Goal: Check status: Check status

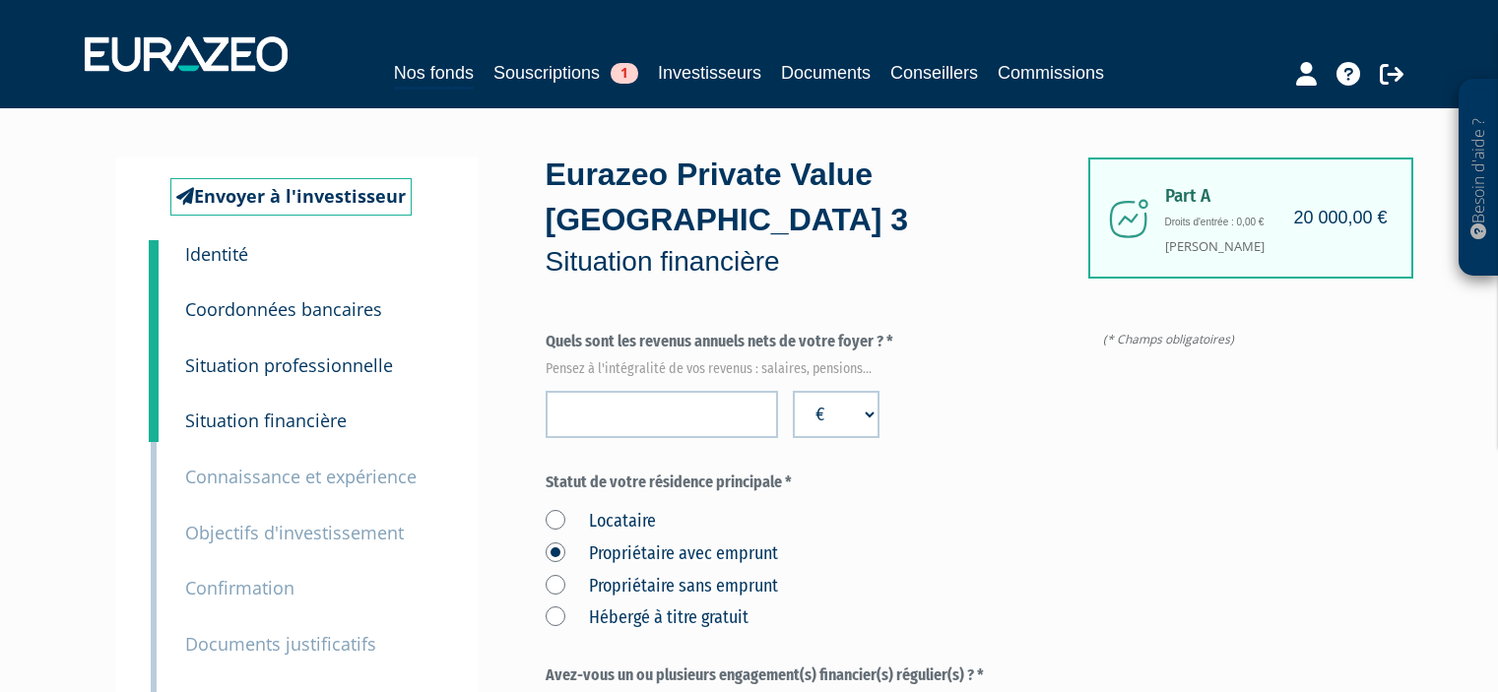
scroll to position [28, 0]
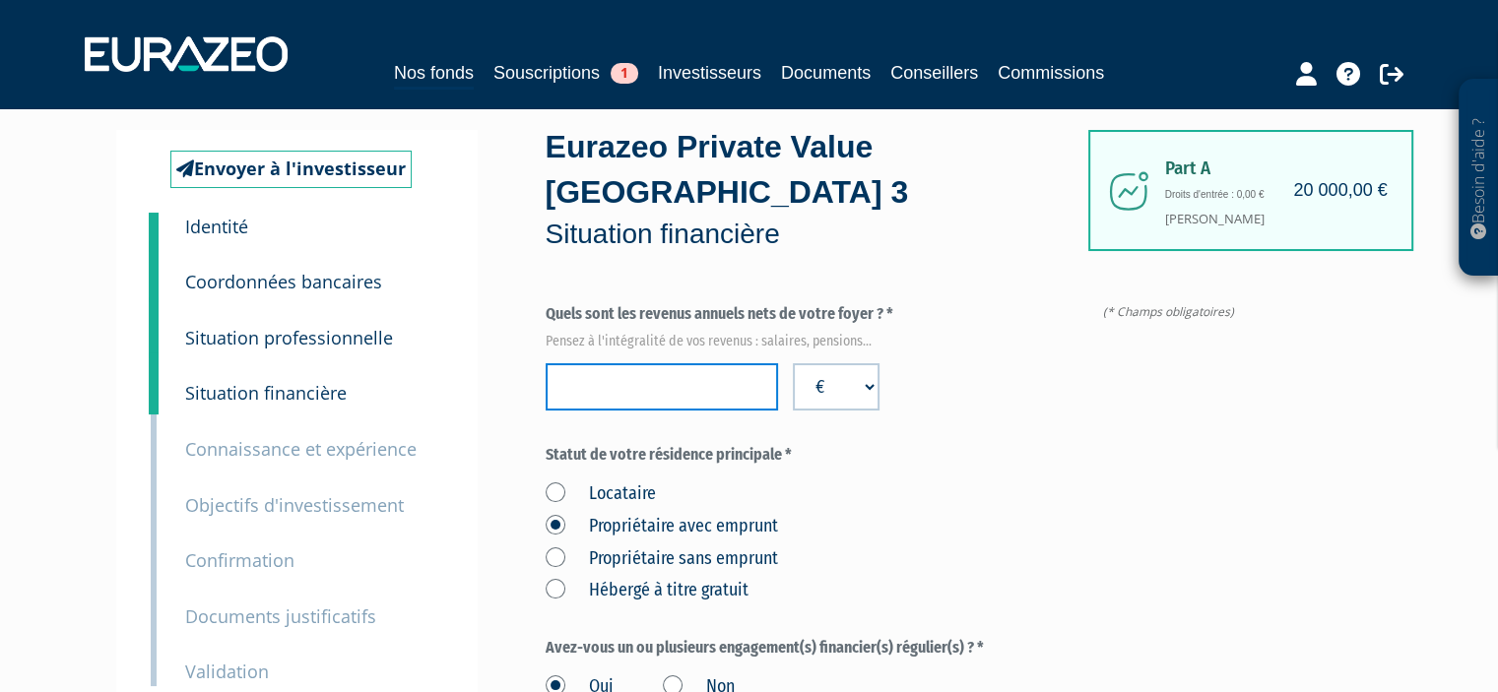
click at [648, 375] on input "number" at bounding box center [662, 386] width 232 height 47
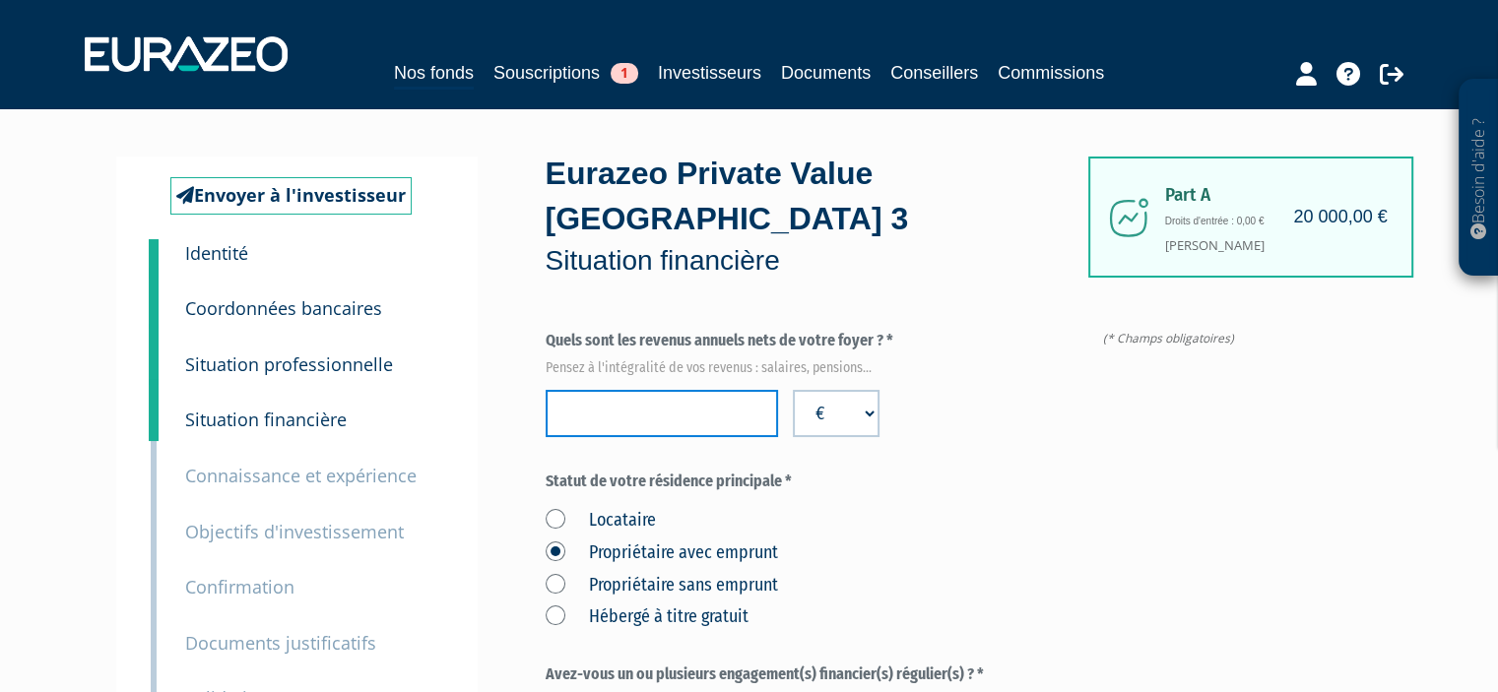
scroll to position [0, 0]
type input "159000"
click at [859, 488] on label "Statut de votre résidence principale *" at bounding box center [894, 483] width 697 height 23
click at [619, 73] on span "1" at bounding box center [625, 73] width 28 height 21
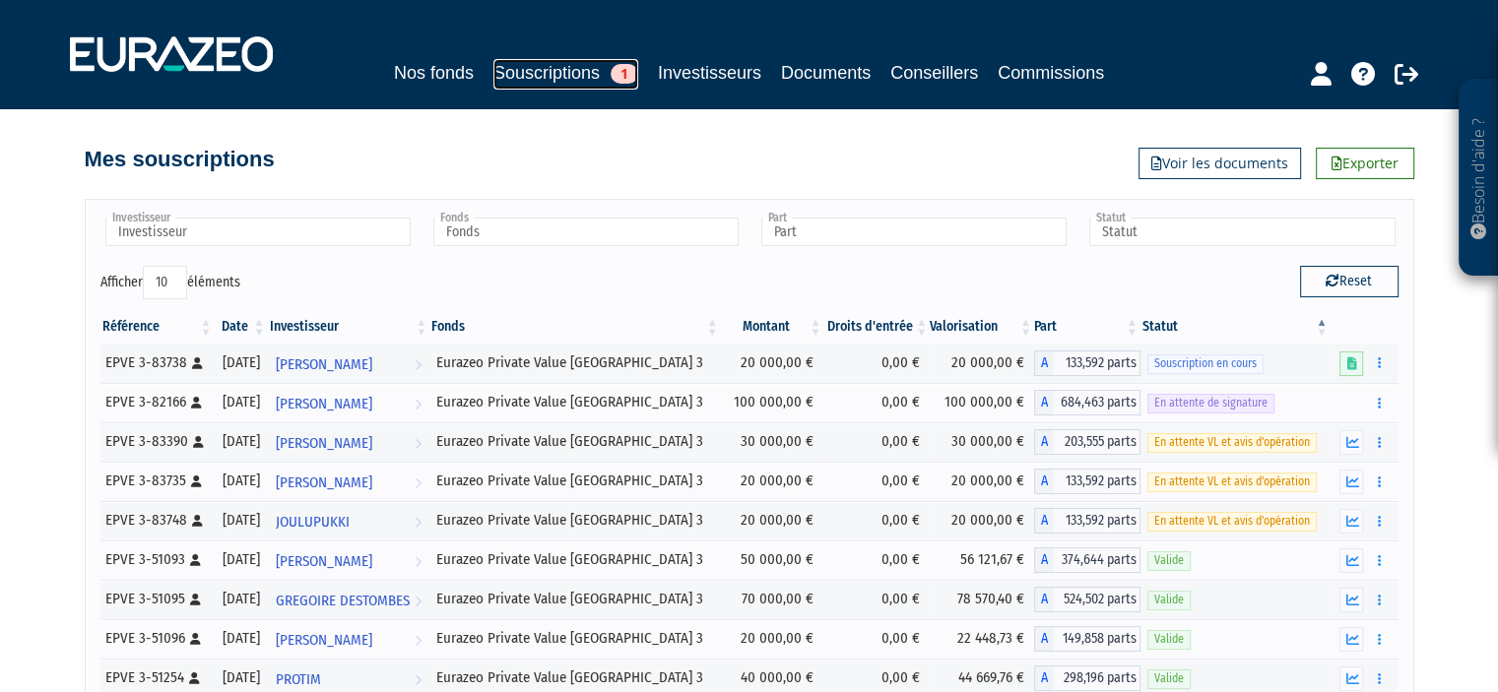
click at [614, 79] on span "1" at bounding box center [625, 74] width 28 height 20
click at [1350, 477] on icon "button" at bounding box center [1351, 482] width 13 height 13
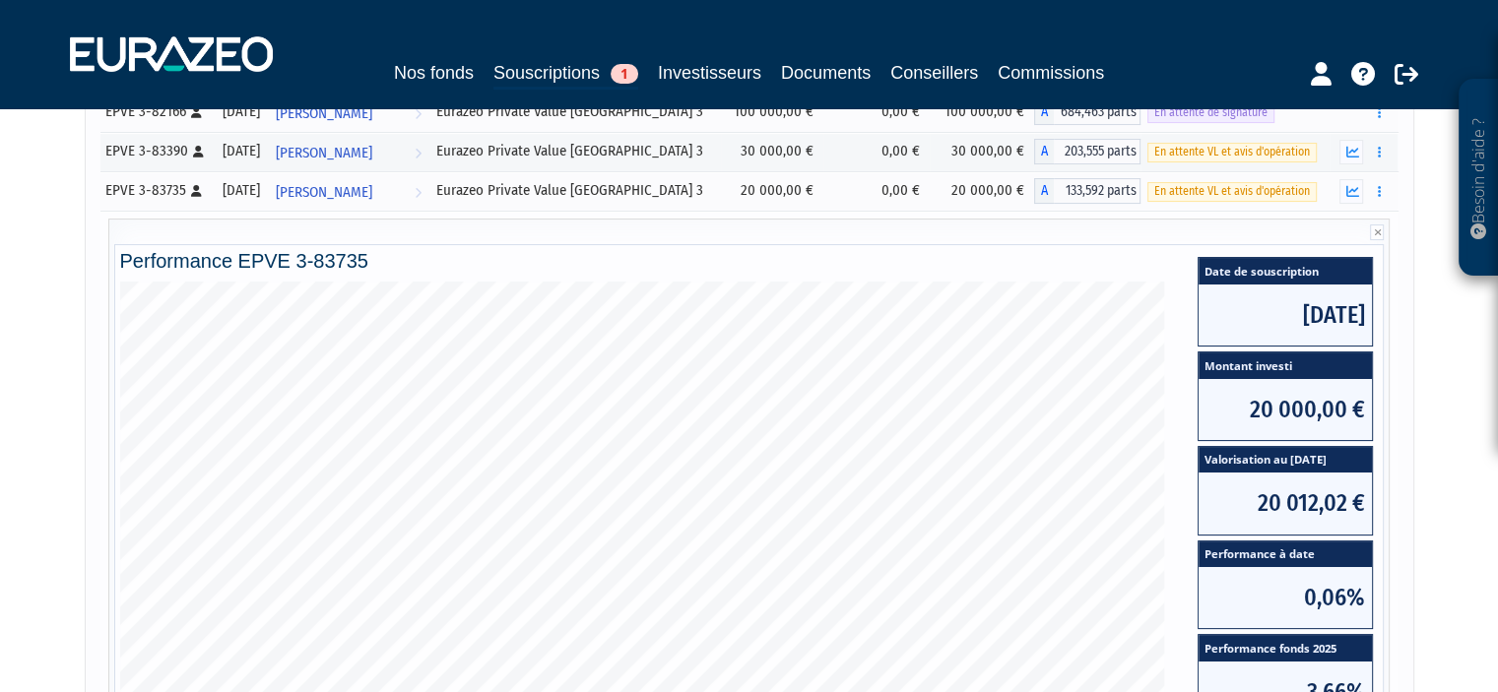
scroll to position [247, 0]
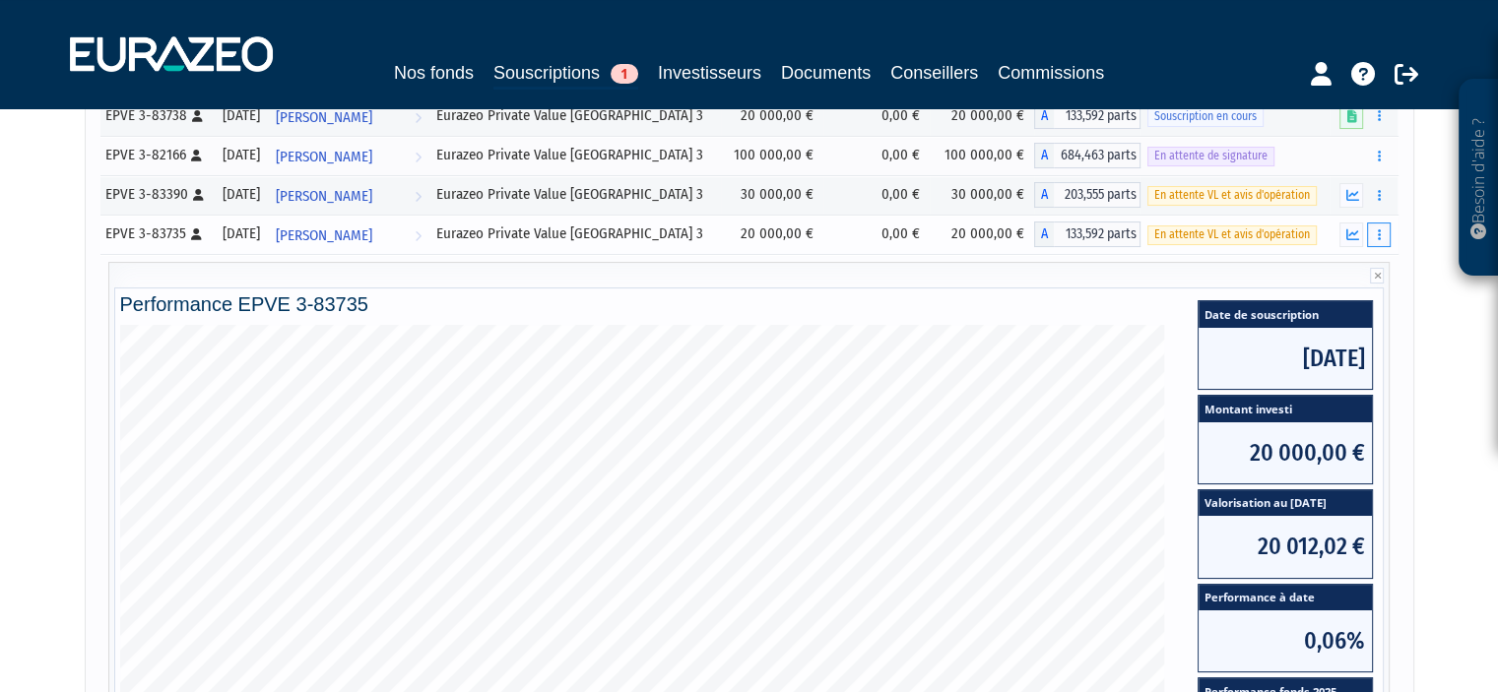
click at [1375, 234] on button "button" at bounding box center [1379, 235] width 24 height 25
click at [1410, 70] on icon at bounding box center [1406, 74] width 24 height 24
